Goal: Obtain resource: Download file/media

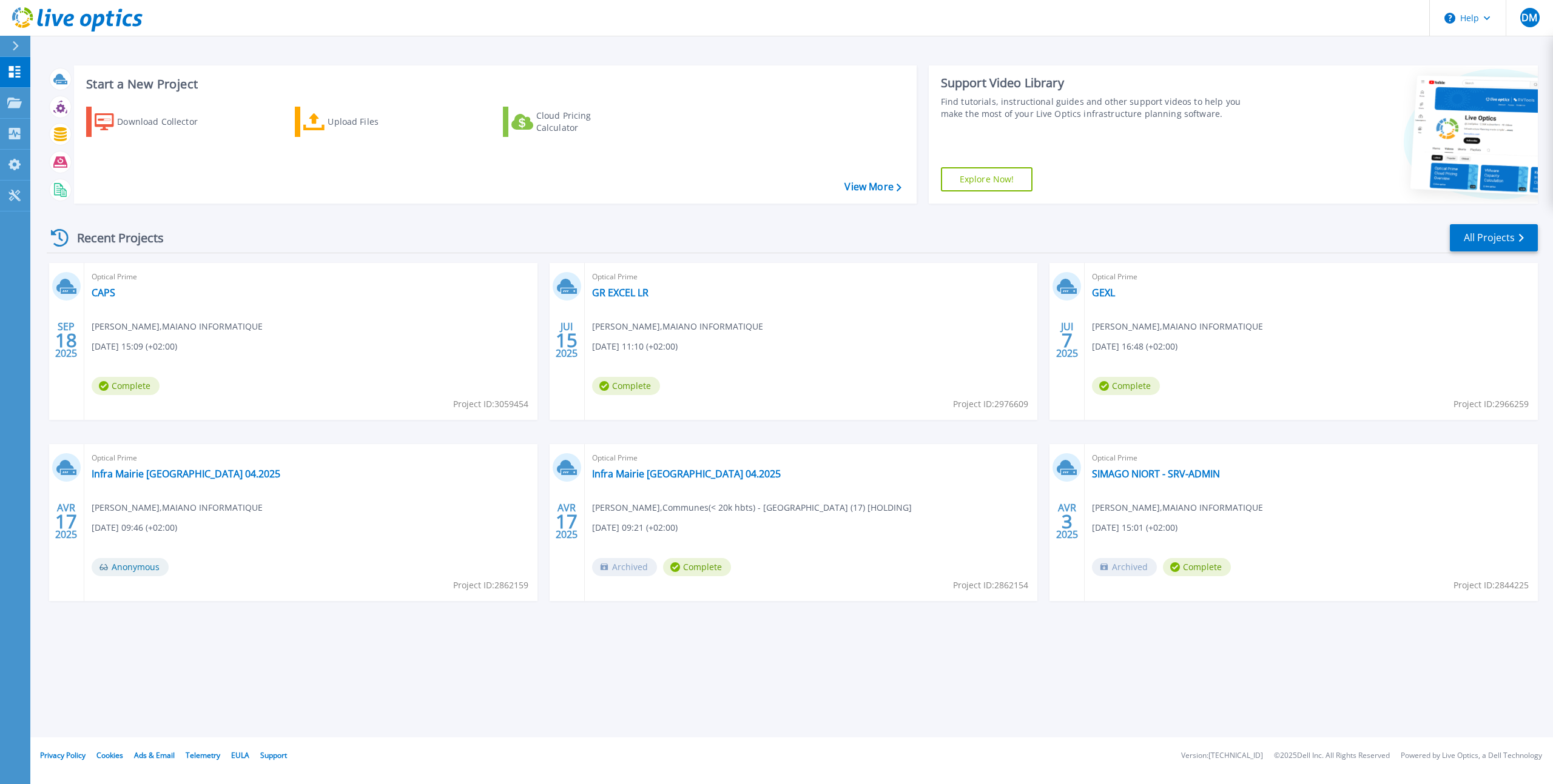
click at [593, 225] on div "Recent Projects All Projects" at bounding box center [792, 238] width 1491 height 30
click at [303, 222] on div "Recent Projects All Projects SEP 18 2025 Optical Prime CAPS Dominique MAIANO , …" at bounding box center [792, 424] width 1491 height 421
click at [145, 118] on div "Download Collector" at bounding box center [165, 122] width 97 height 24
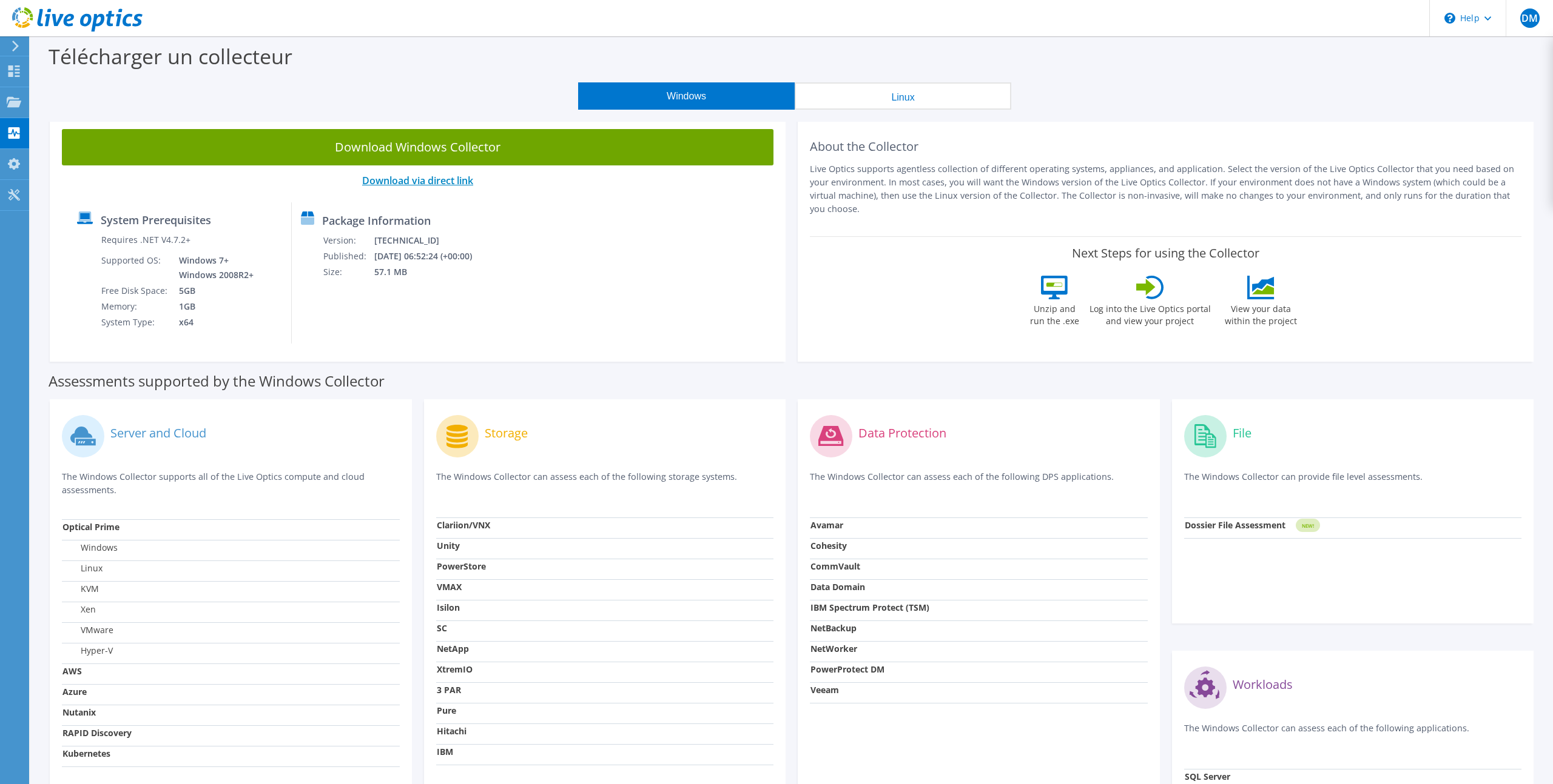
click at [436, 183] on link "Download via direct link" at bounding box center [417, 180] width 111 height 13
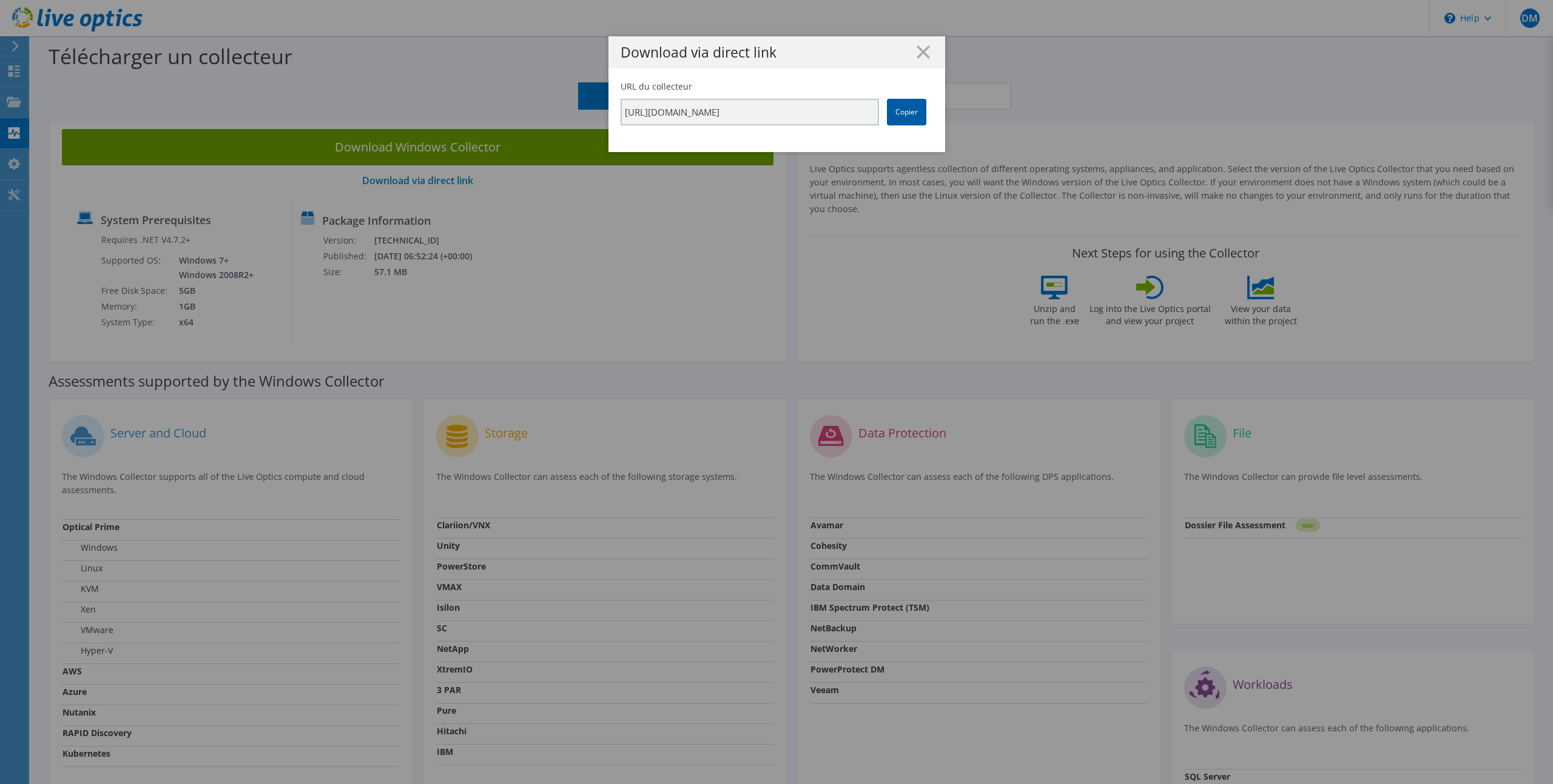
click at [891, 118] on link "Copier" at bounding box center [905, 112] width 39 height 27
click at [923, 52] on line at bounding box center [923, 52] width 12 height 12
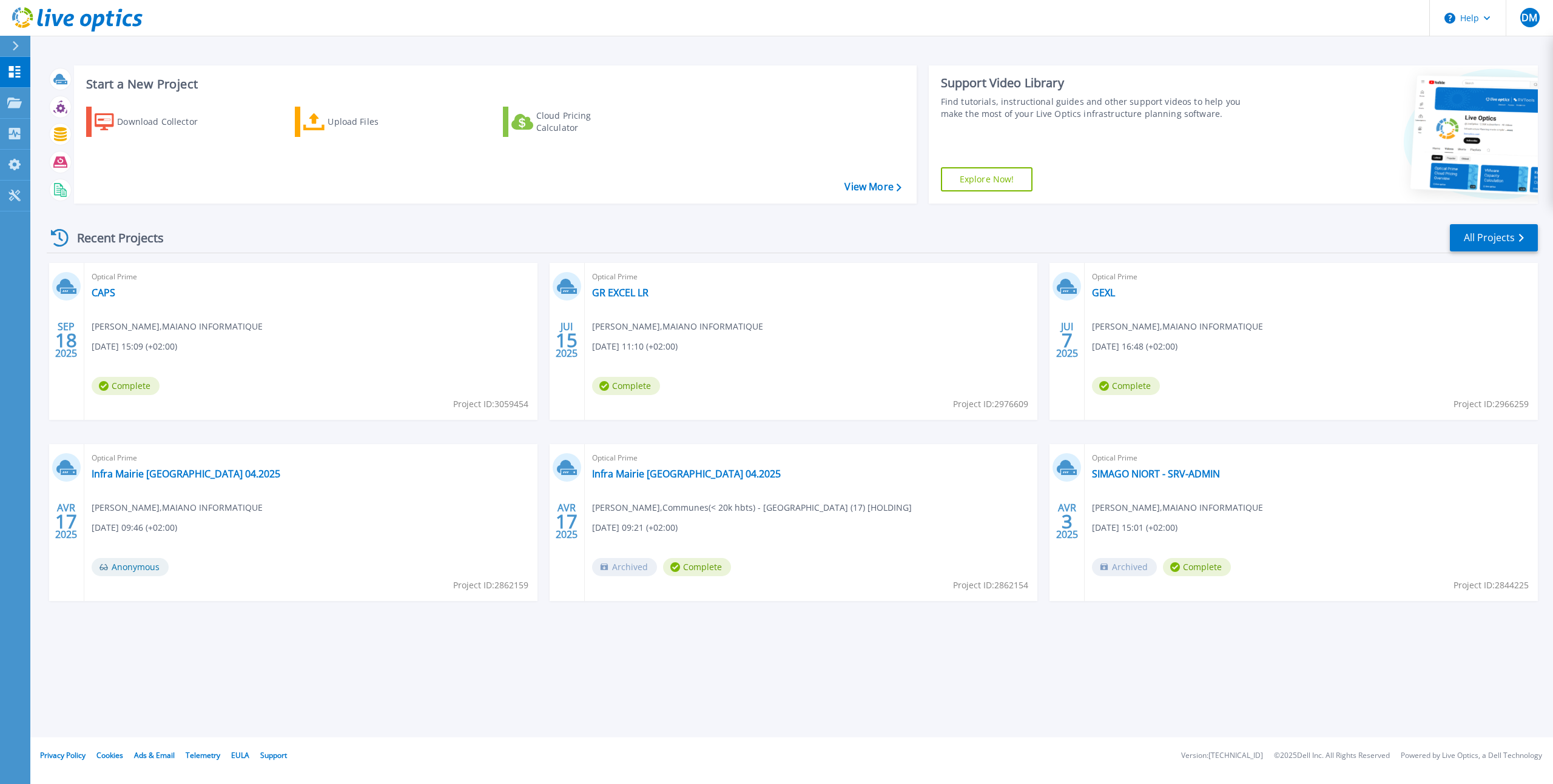
click at [921, 228] on div "Recent Projects All Projects" at bounding box center [792, 238] width 1491 height 30
click at [14, 44] on icon at bounding box center [15, 46] width 7 height 10
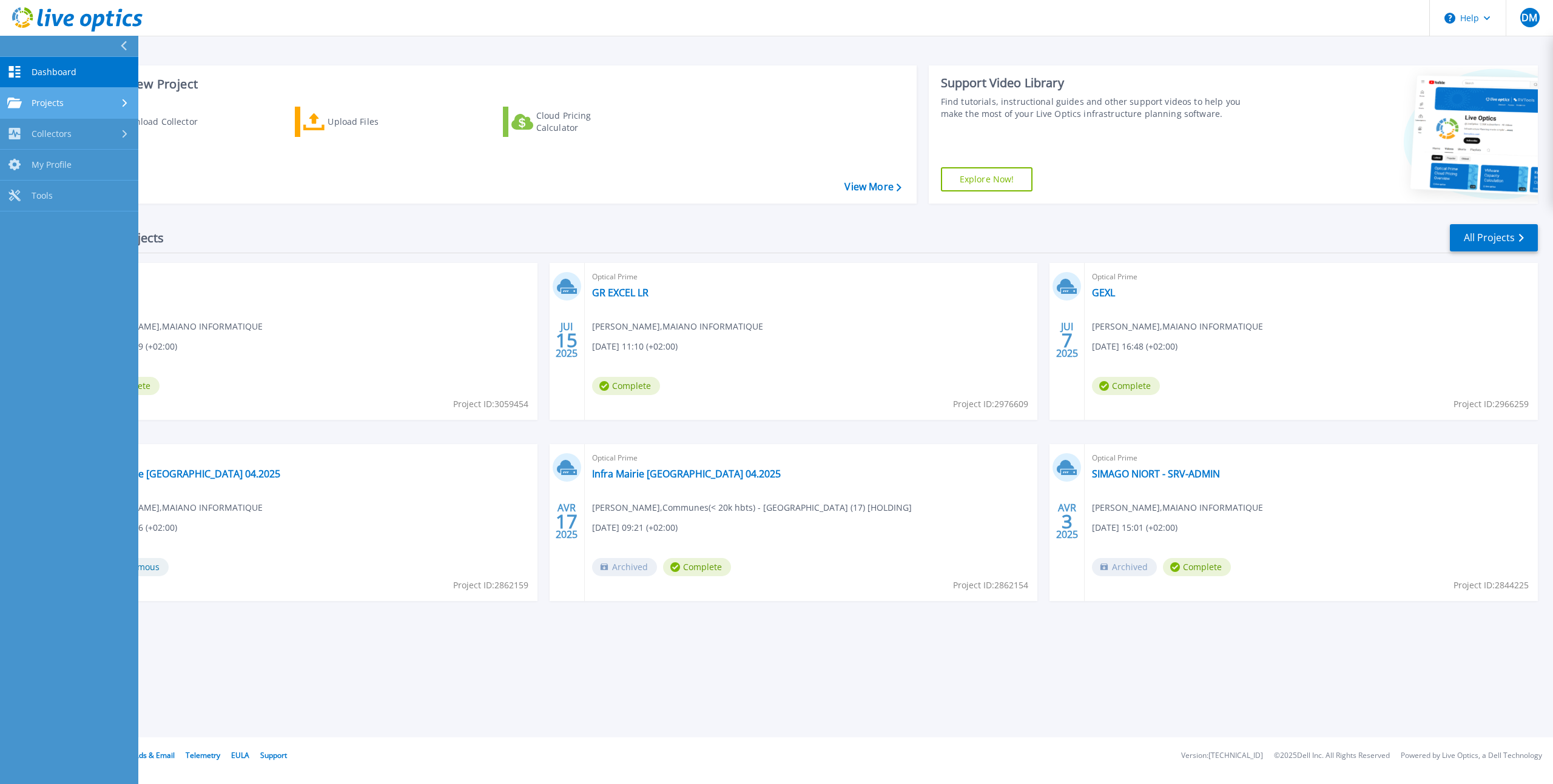
click at [42, 106] on span "Projects" at bounding box center [48, 103] width 32 height 11
click at [42, 126] on link "Search Projects" at bounding box center [69, 134] width 138 height 31
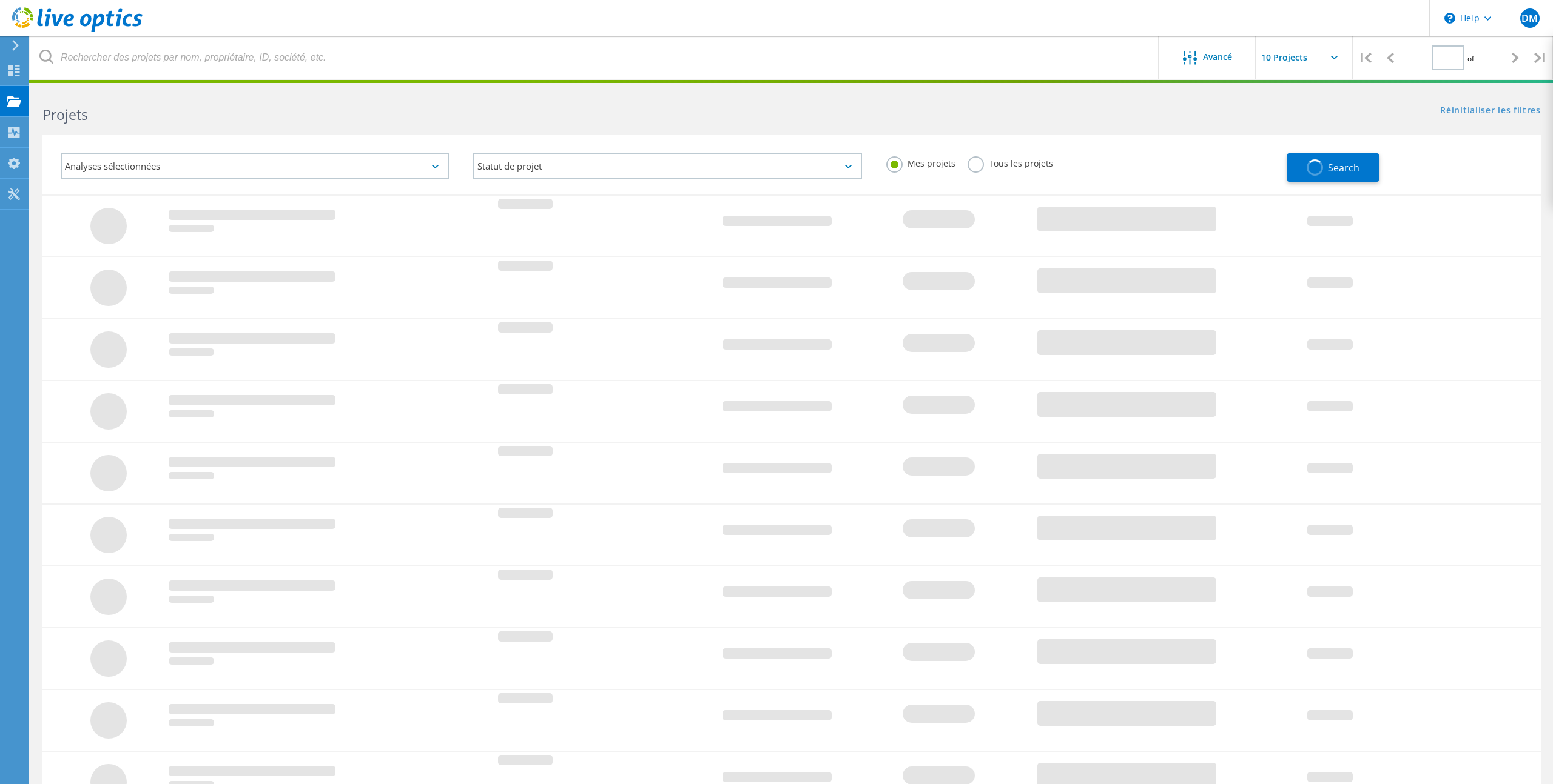
type input "1"
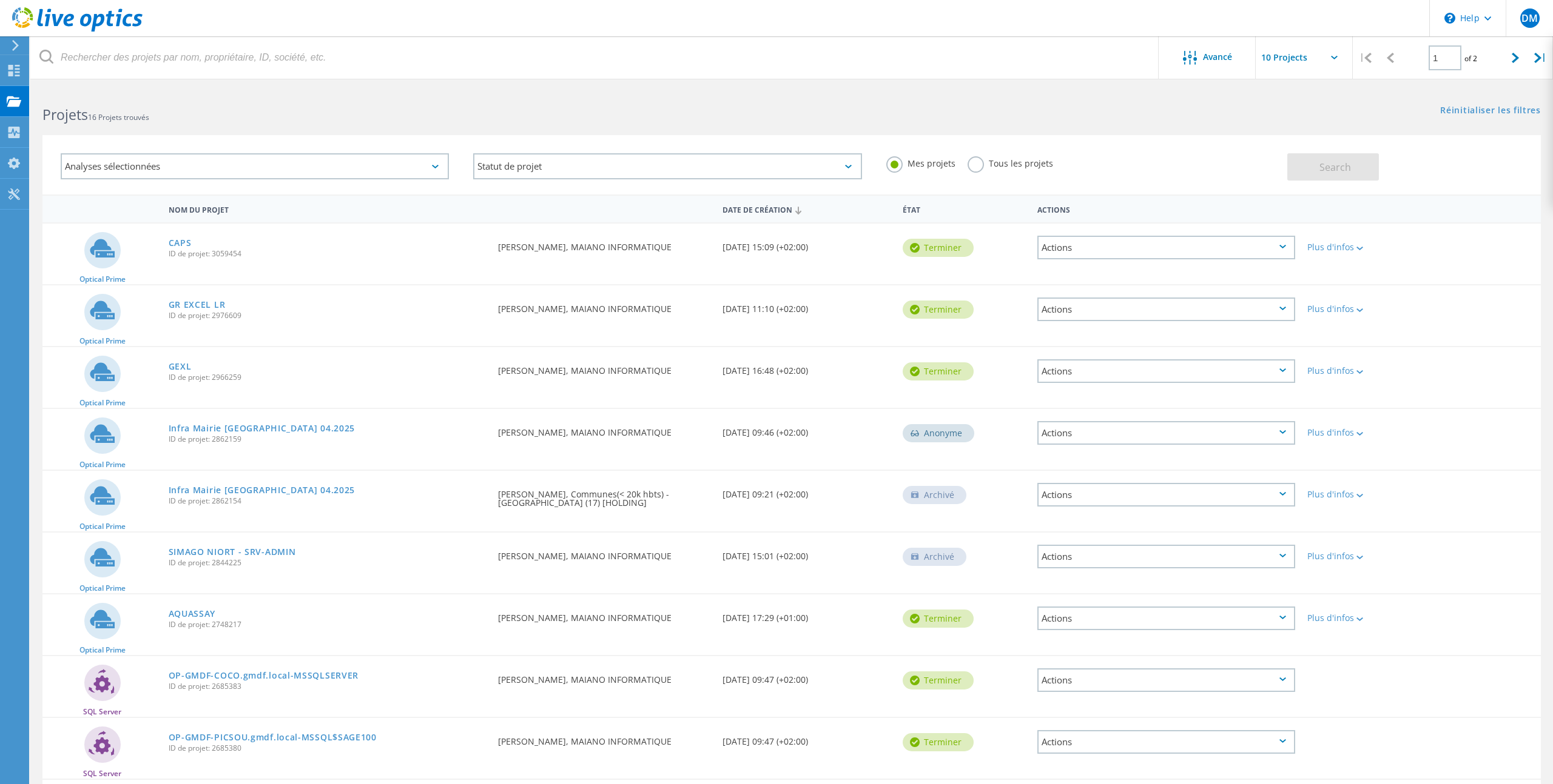
scroll to position [105, 0]
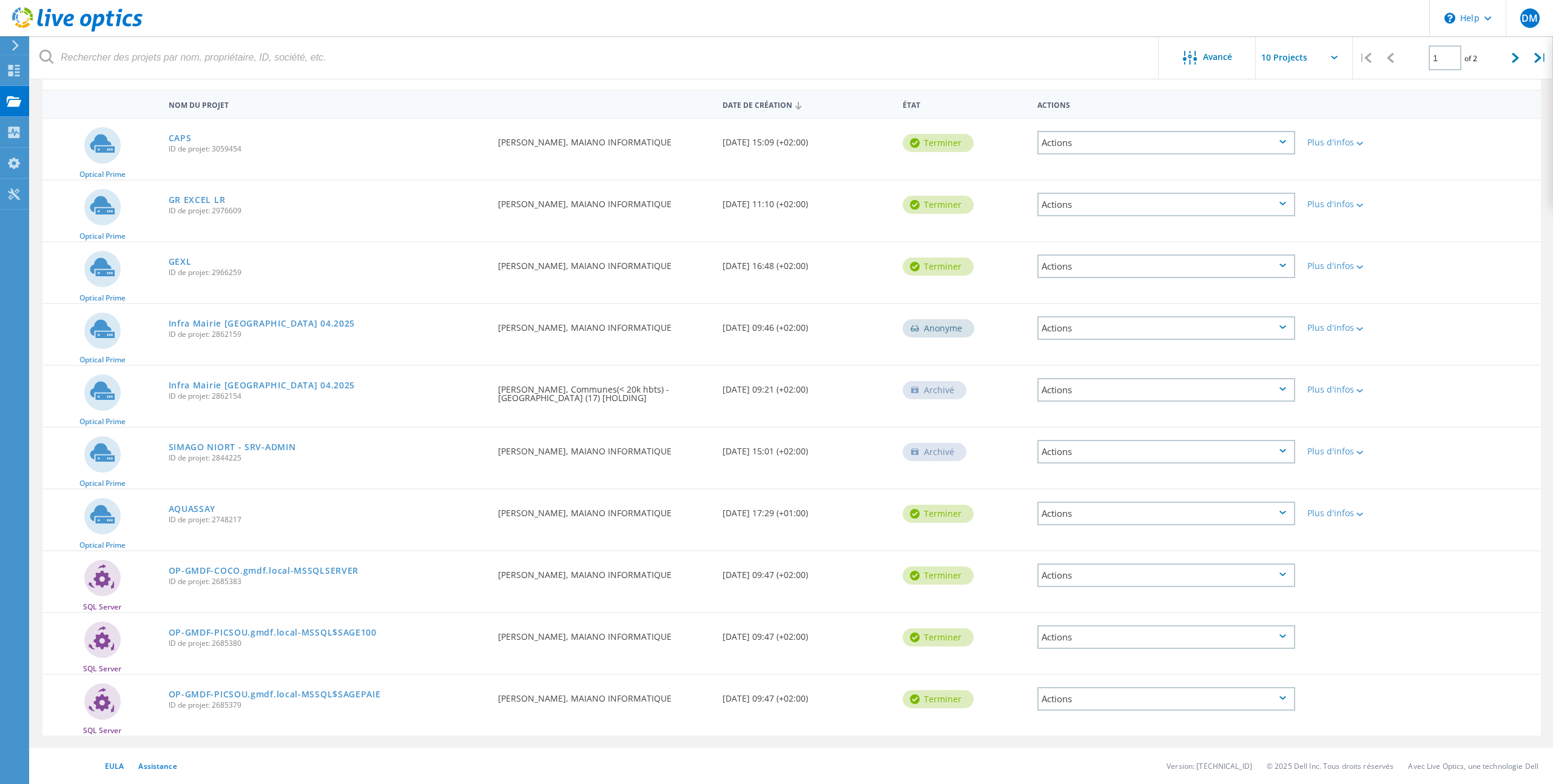
click at [1290, 138] on div "Actions" at bounding box center [1166, 143] width 258 height 24
click at [699, 483] on div "Optical Prime SIMAGO NIORT - SRV-ADMIN ID de projet: 2844225 Demandé par Domini…" at bounding box center [790, 458] width 1498 height 61
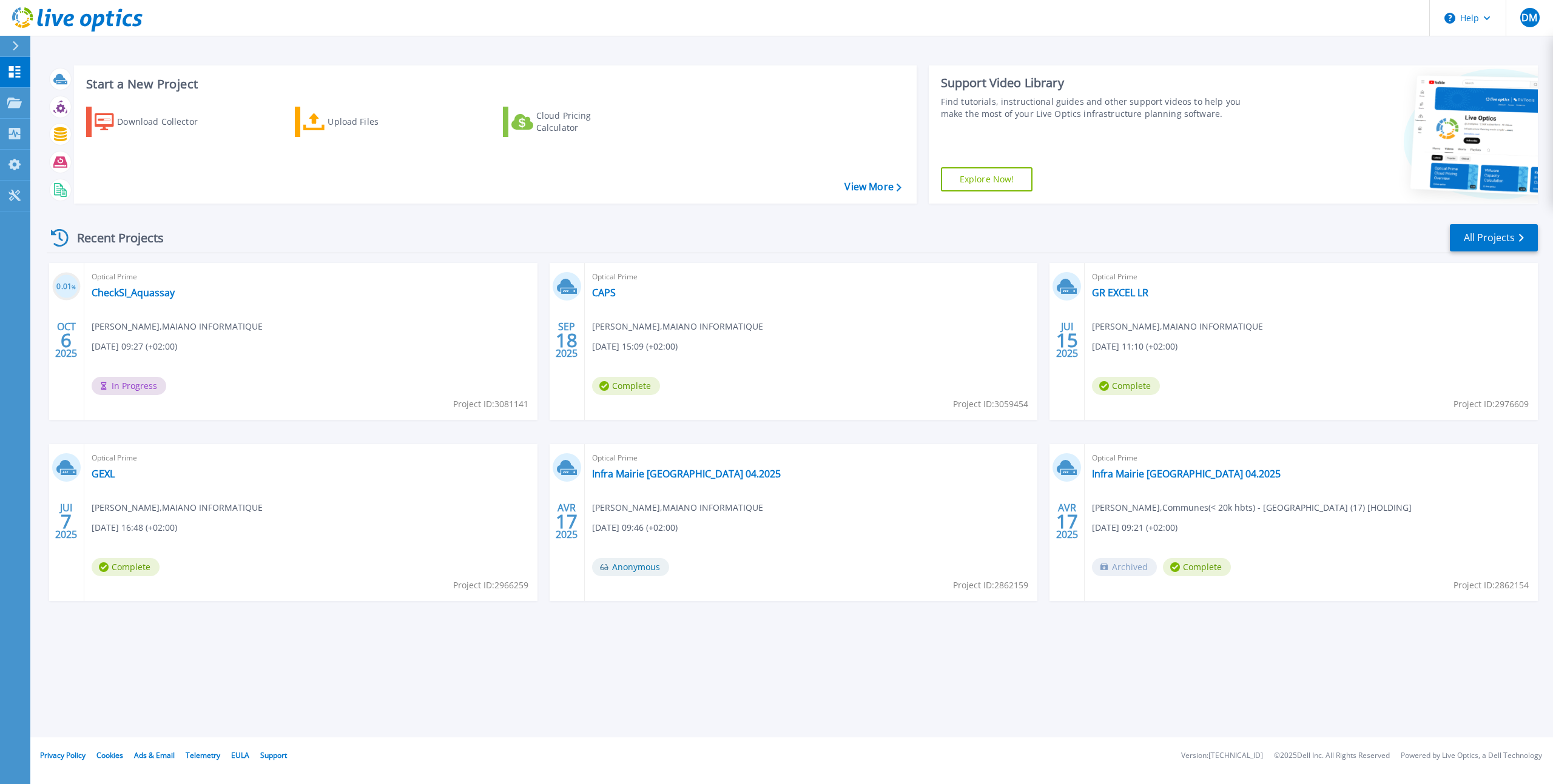
click at [807, 228] on div "Recent Projects All Projects" at bounding box center [792, 238] width 1491 height 30
click at [313, 226] on div "Recent Projects All Projects" at bounding box center [792, 238] width 1491 height 30
click at [926, 243] on div "Recent Projects All Projects" at bounding box center [792, 238] width 1491 height 30
click at [920, 193] on div "Start a New Project Download Collector Upload Files Cloud Pricing Calculator Vi…" at bounding box center [792, 135] width 1491 height 158
click at [919, 171] on div "Start a New Project Download Collector Upload Files Cloud Pricing Calculator Vi…" at bounding box center [792, 135] width 1491 height 158
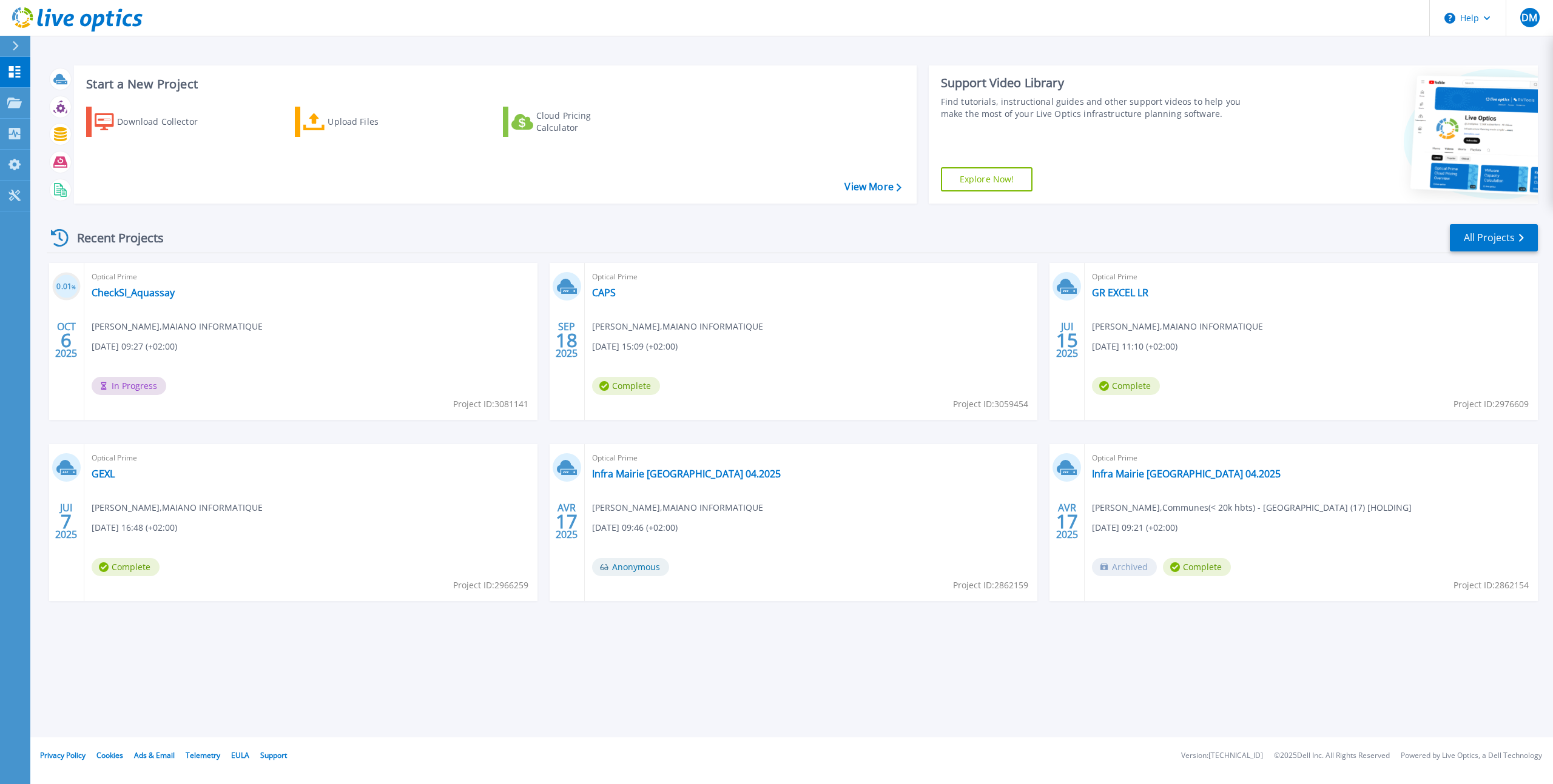
click at [920, 179] on div "Start a New Project Download Collector Upload Files Cloud Pricing Calculator Vi…" at bounding box center [792, 135] width 1491 height 158
click at [922, 155] on div "Start a New Project Download Collector Upload Files Cloud Pricing Calculator Vi…" at bounding box center [792, 135] width 1491 height 158
click at [921, 153] on div "Start a New Project Download Collector Upload Files Cloud Pricing Calculator Vi…" at bounding box center [792, 135] width 1491 height 158
click at [922, 197] on div "Start a New Project Download Collector Upload Files Cloud Pricing Calculator Vi…" at bounding box center [792, 135] width 1491 height 158
